Goal: Task Accomplishment & Management: Manage account settings

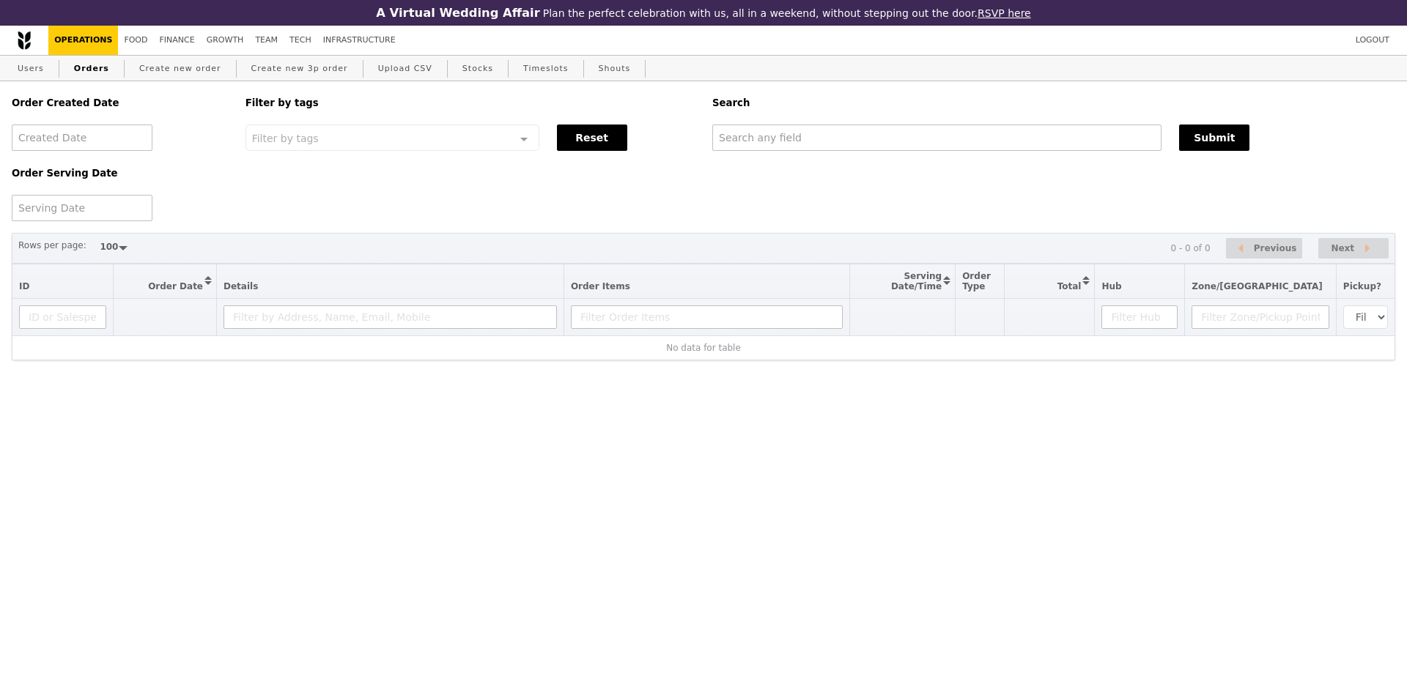
select select "100"
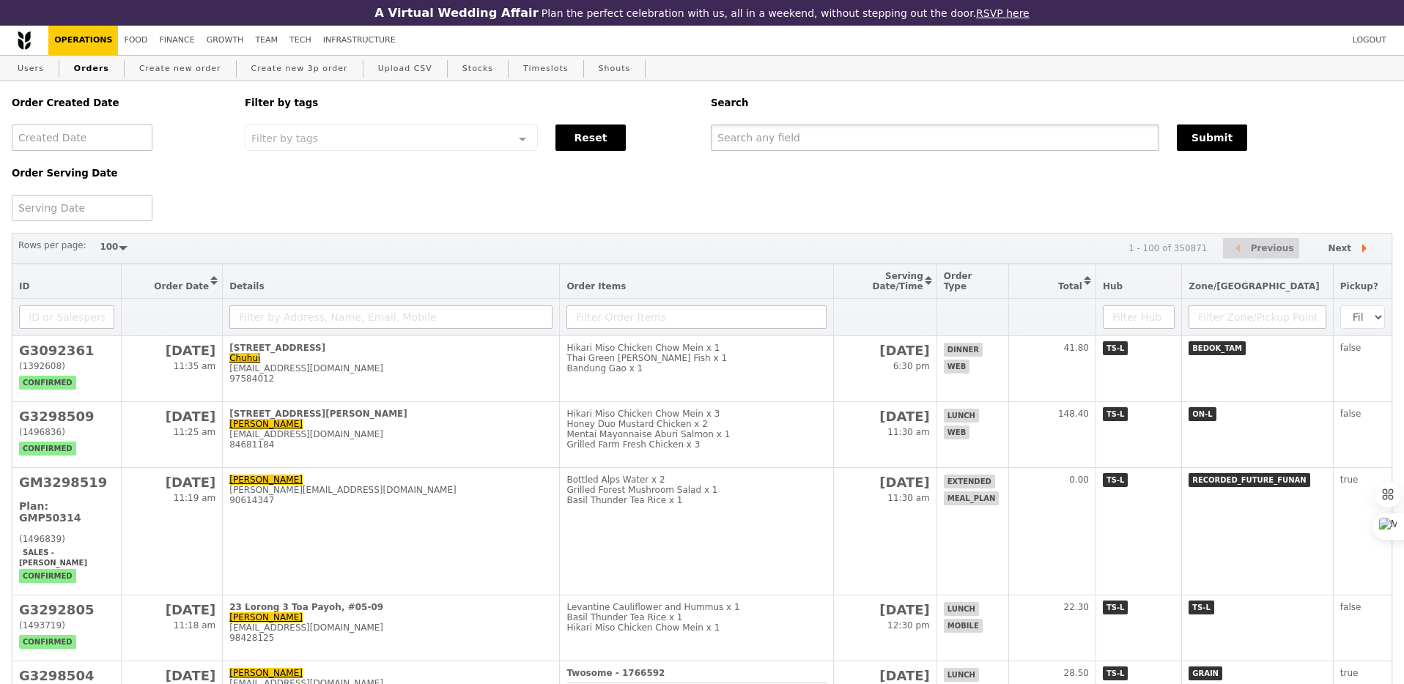
click at [788, 143] on input "text" at bounding box center [935, 138] width 448 height 26
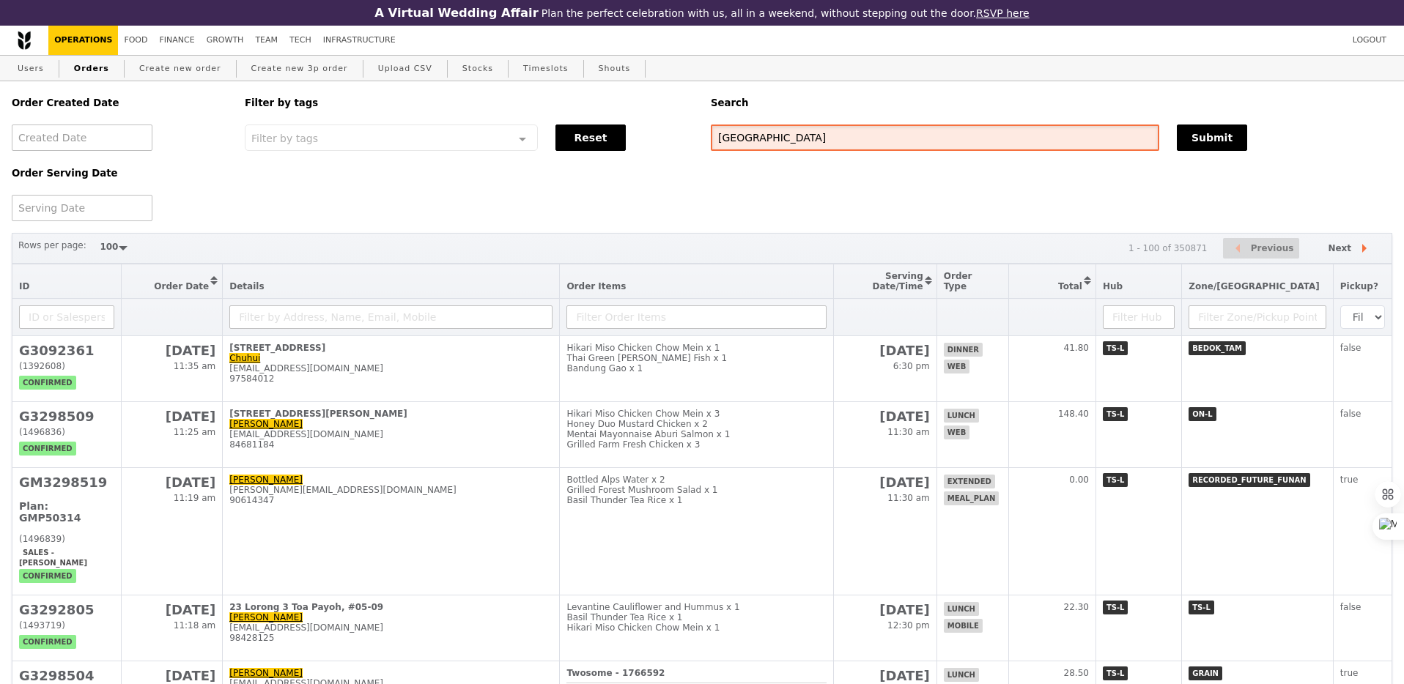
type input "assam"
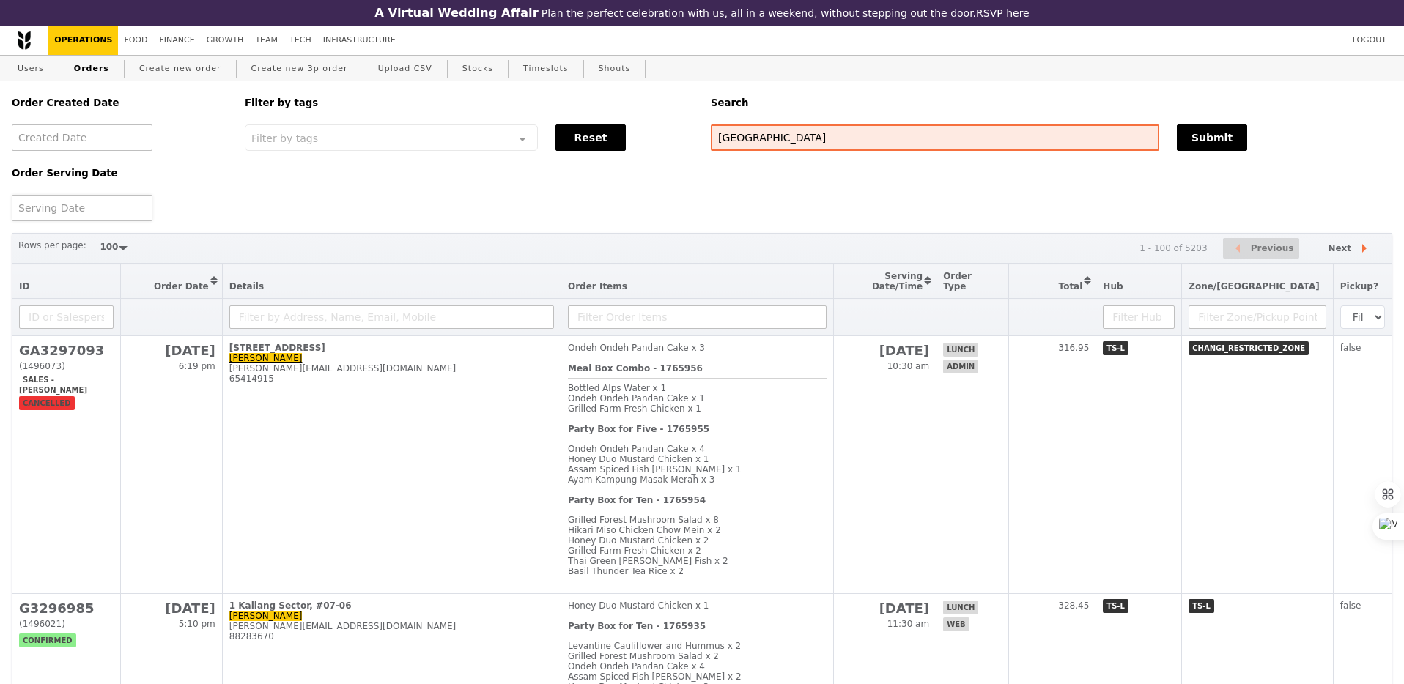
click at [67, 210] on div at bounding box center [82, 208] width 141 height 26
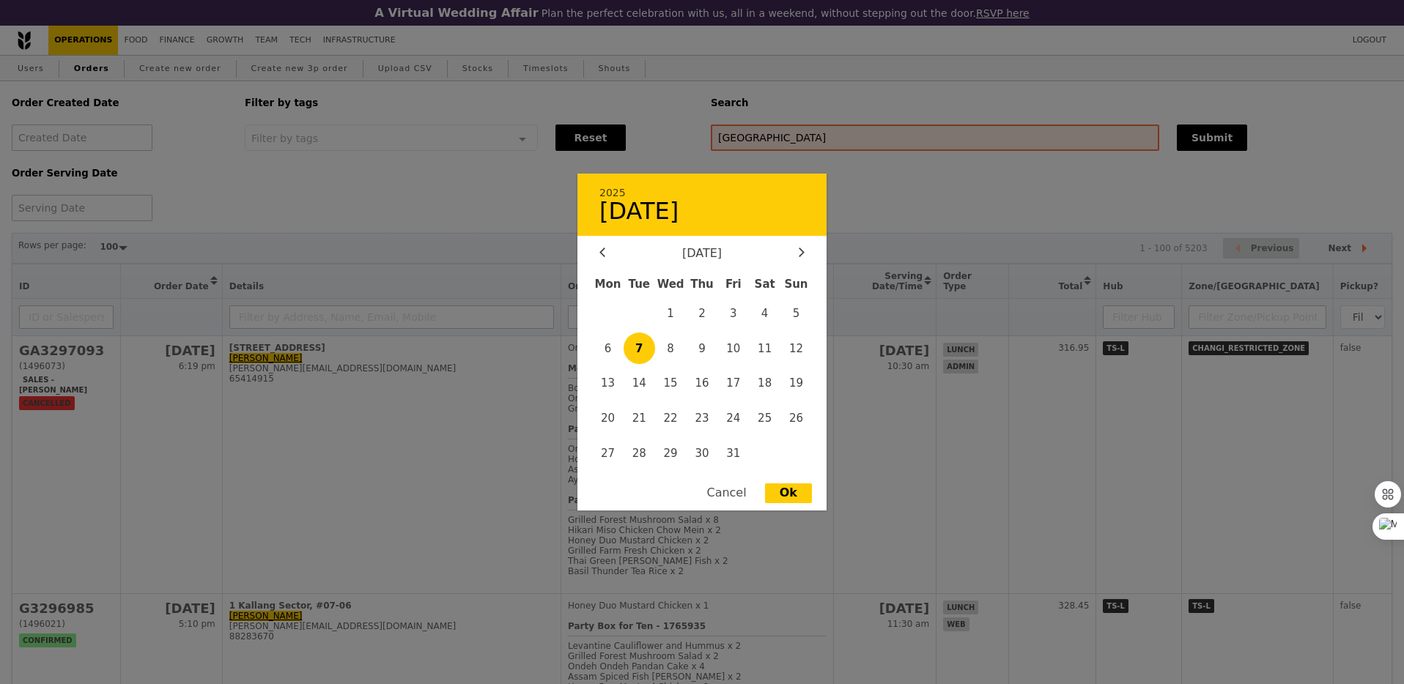
click at [641, 358] on span "7" at bounding box center [640, 349] width 32 height 32
type input "7 Oct 2025"
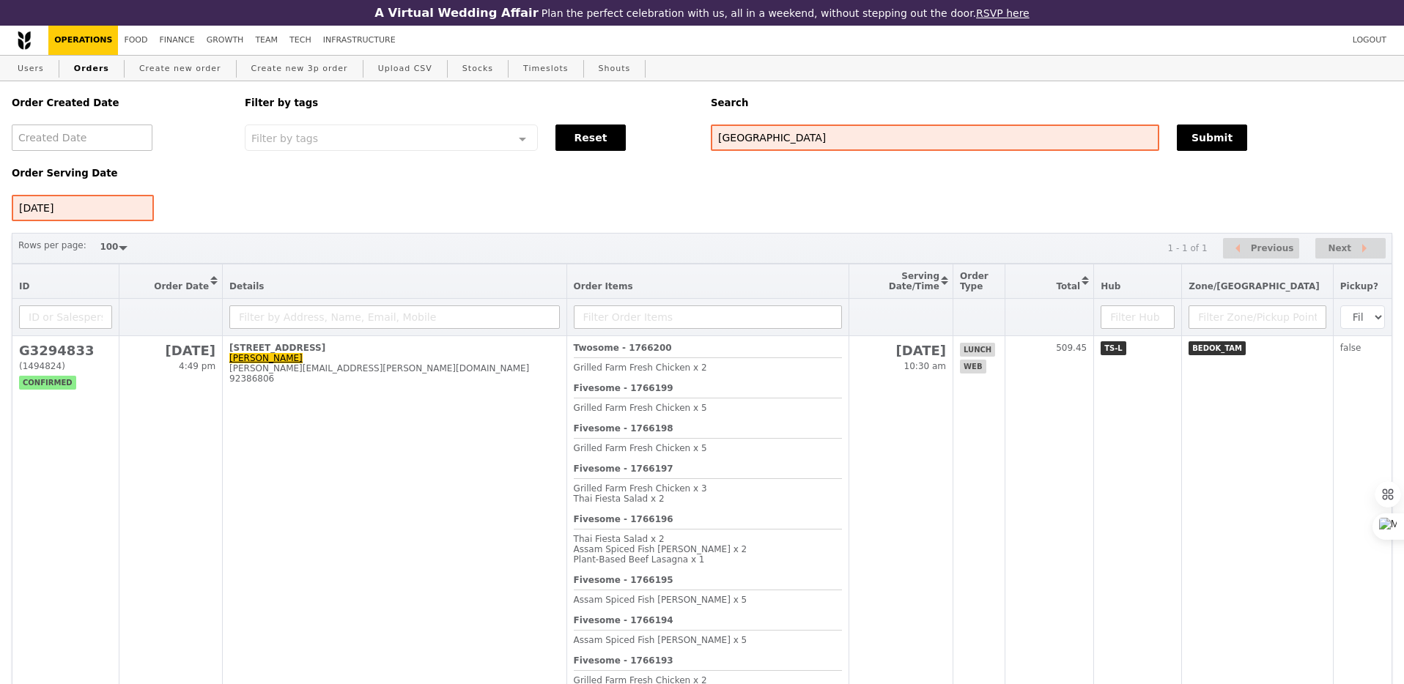
scroll to position [112, 0]
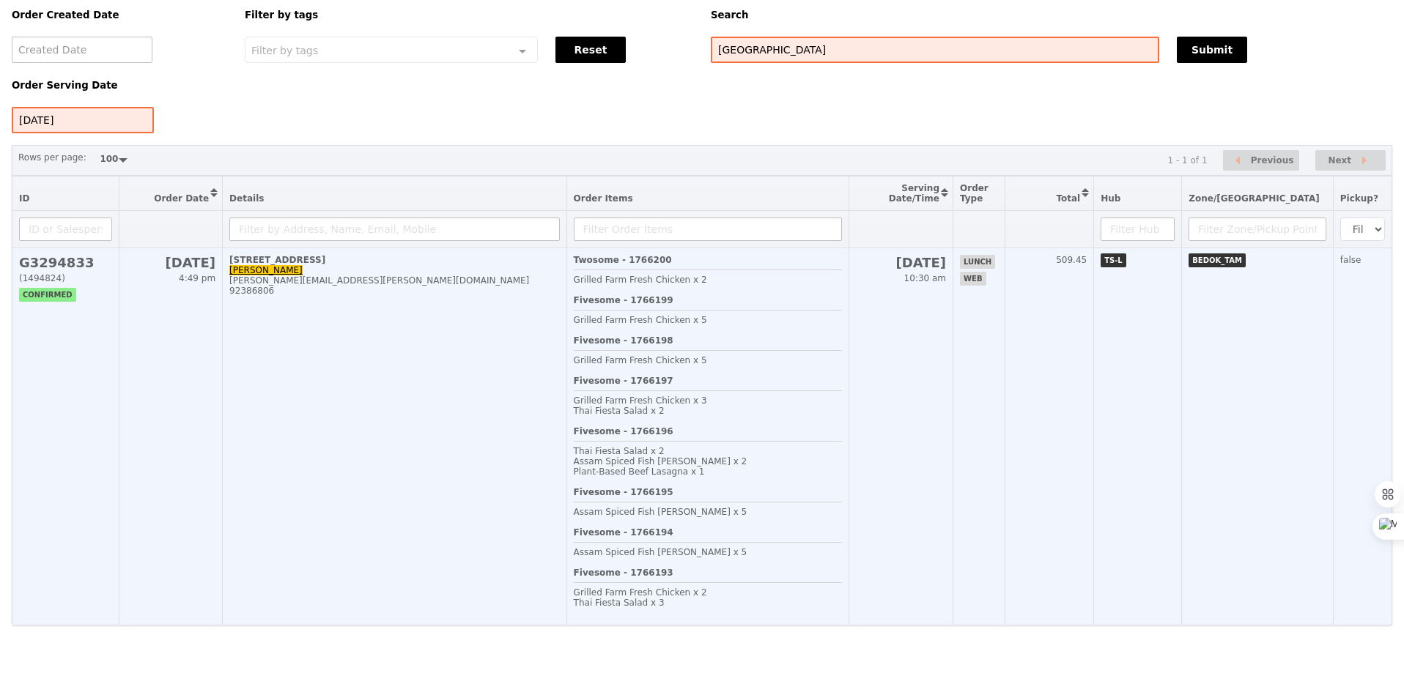
click at [668, 412] on div "Fivesome - 1766197 Grilled Farm Fresh Chicken x 3 Thai Fiesta Salad x 2" at bounding box center [708, 401] width 268 height 51
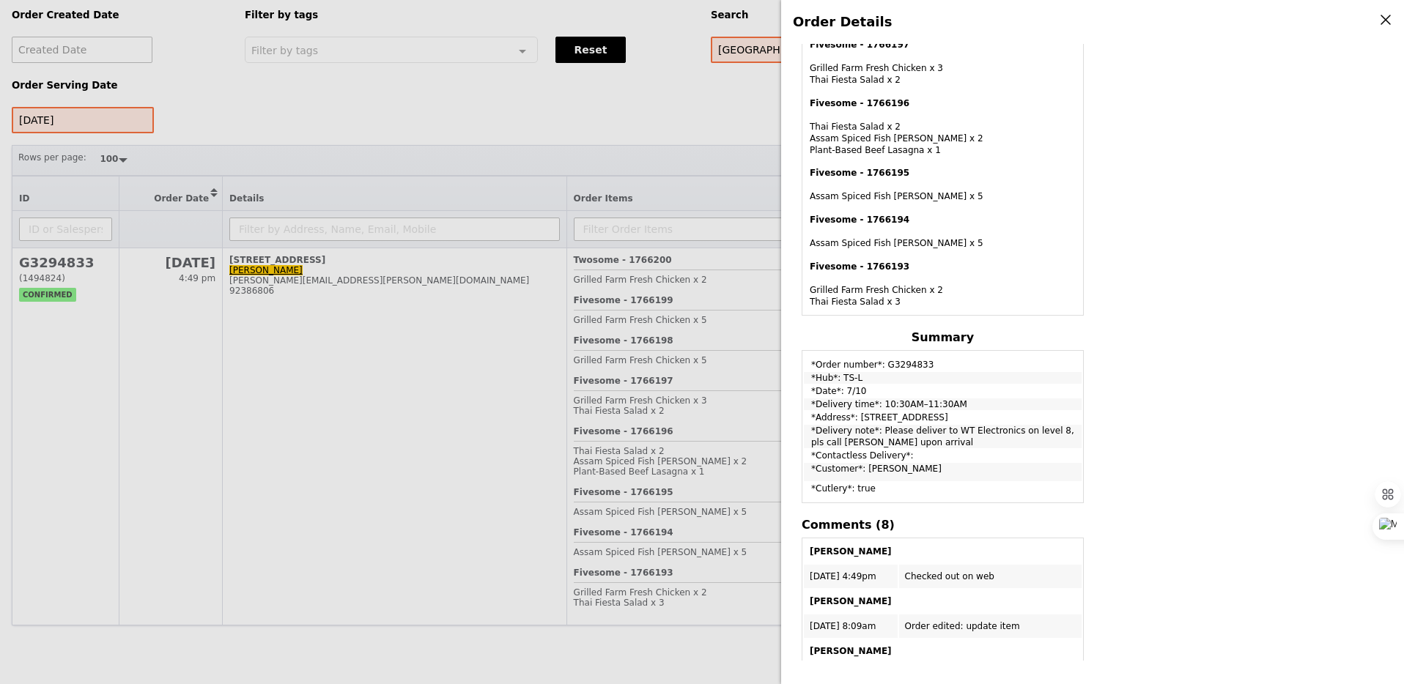
scroll to position [766, 0]
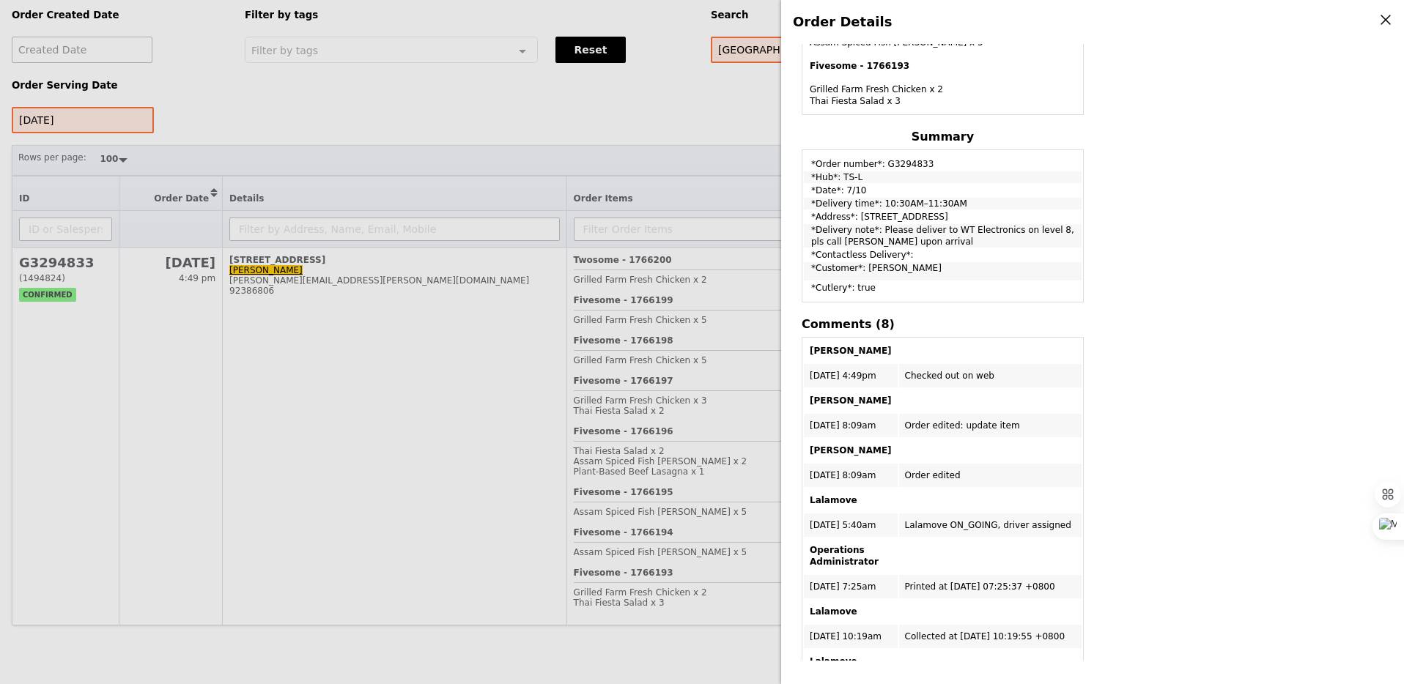
click at [733, 339] on div "Order Details Edit order Changelog Cancel Order ID G3294833 – View receipt | Pi…" at bounding box center [702, 342] width 1404 height 684
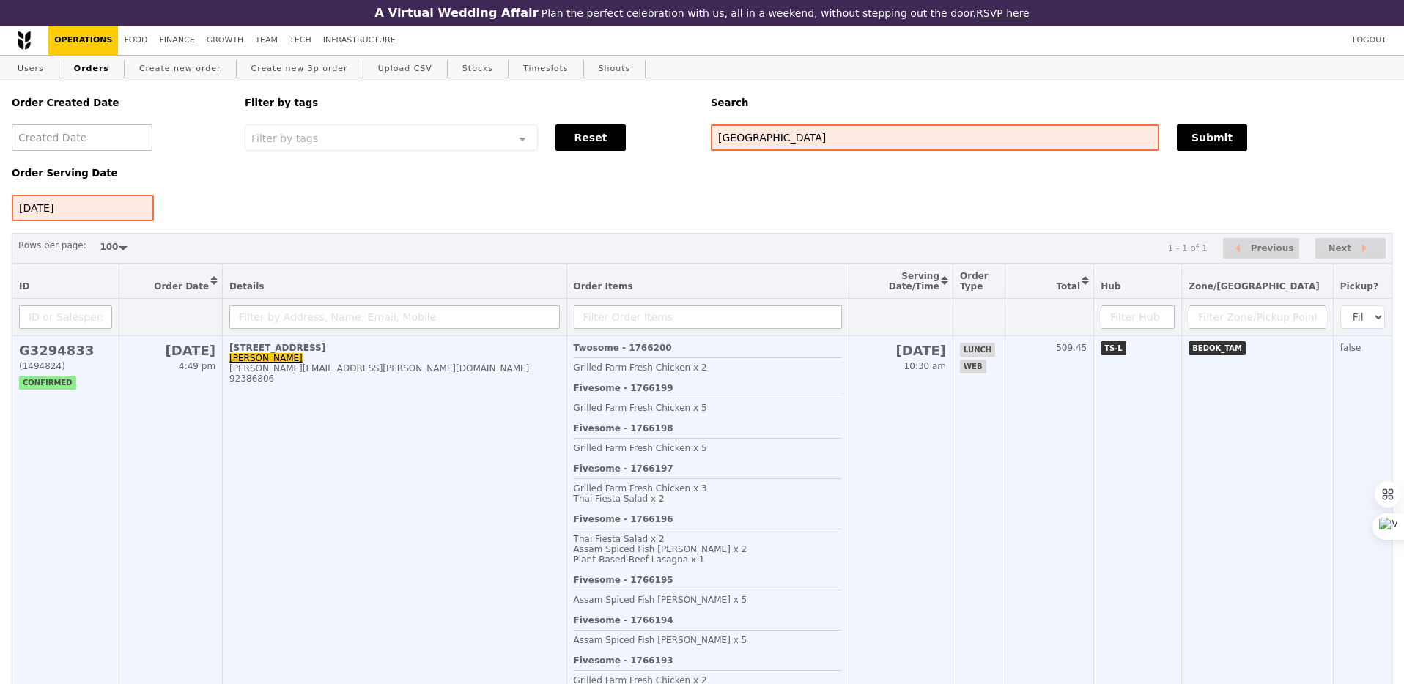
scroll to position [112, 0]
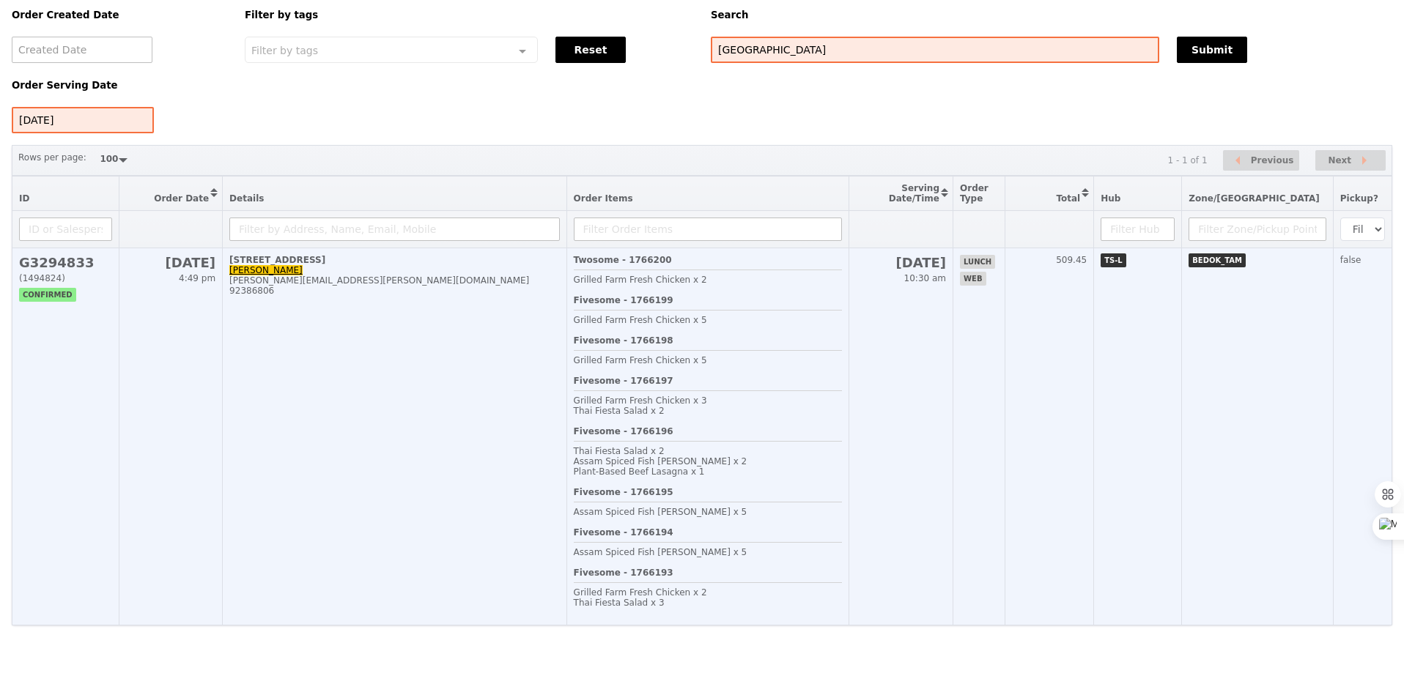
click at [781, 396] on div "Grilled Farm Fresh Chicken x 3" at bounding box center [708, 401] width 268 height 10
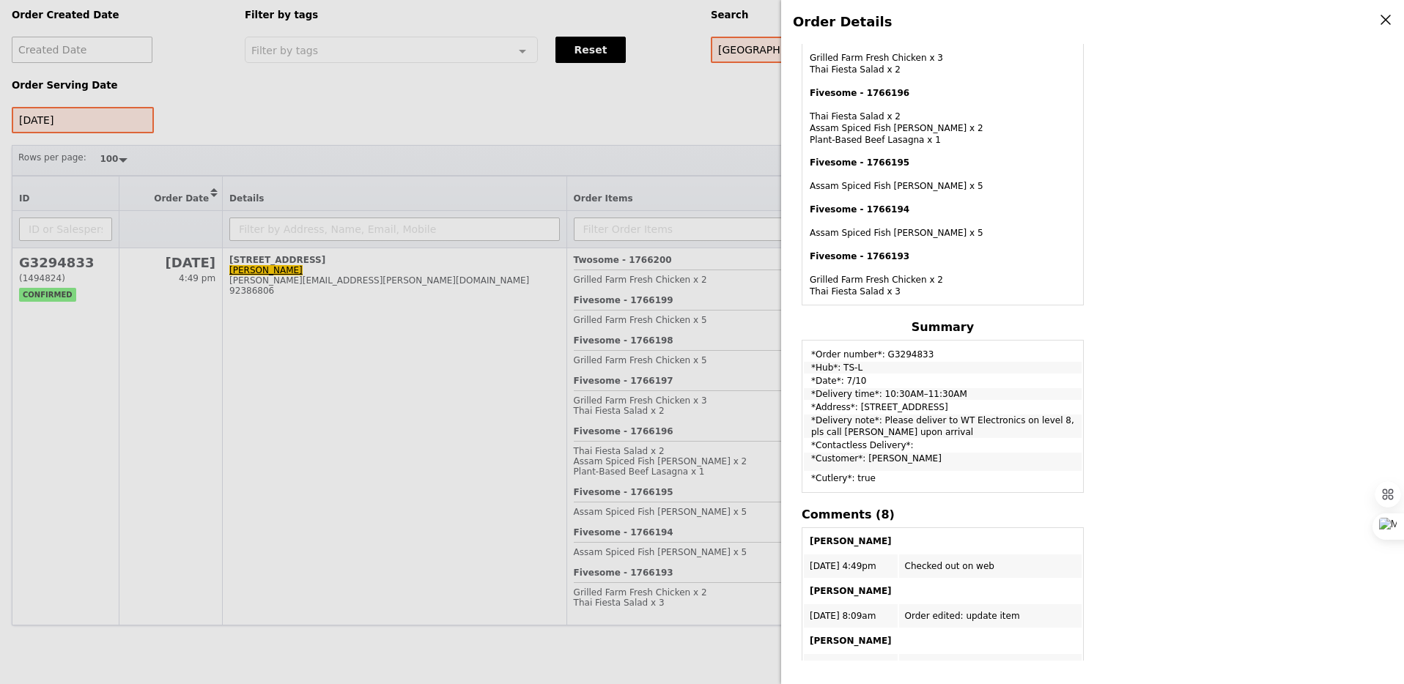
click at [660, 357] on div "Order Details Edit order Changelog Cancel Order ID G3294833 – View receipt | Pi…" at bounding box center [702, 342] width 1404 height 684
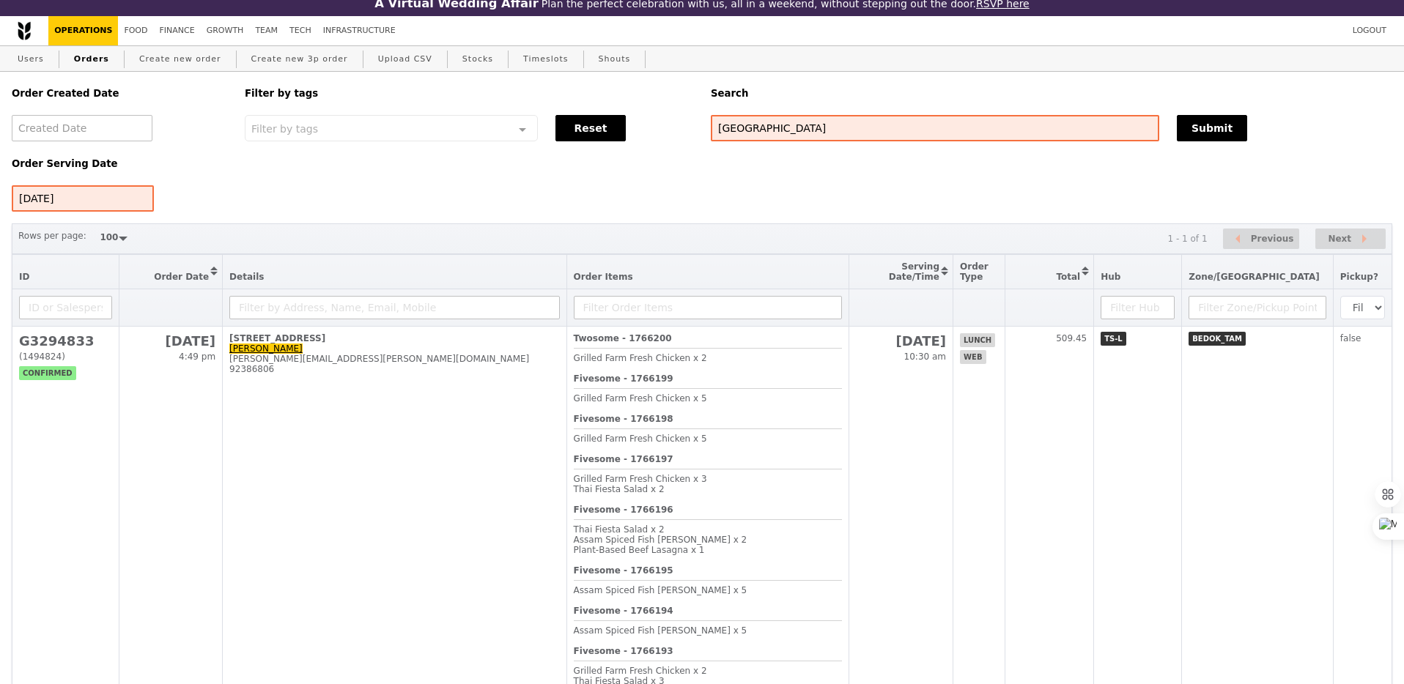
scroll to position [0, 0]
